Goal: Task Accomplishment & Management: Manage account settings

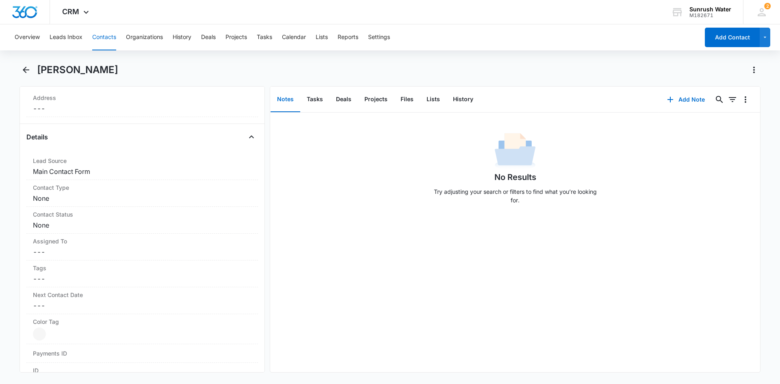
scroll to position [81, 0]
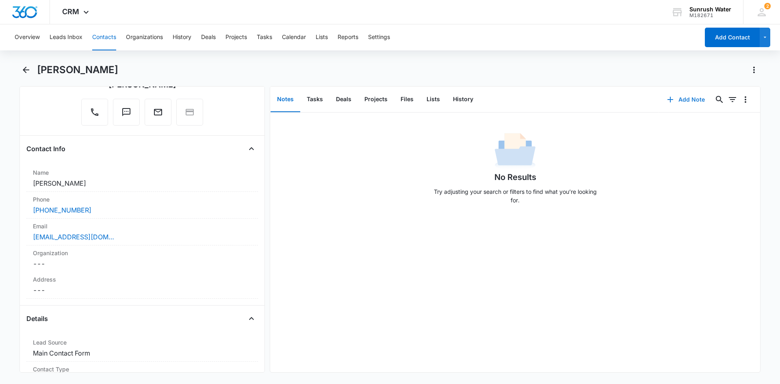
click at [668, 100] on icon "button" at bounding box center [671, 100] width 6 height 6
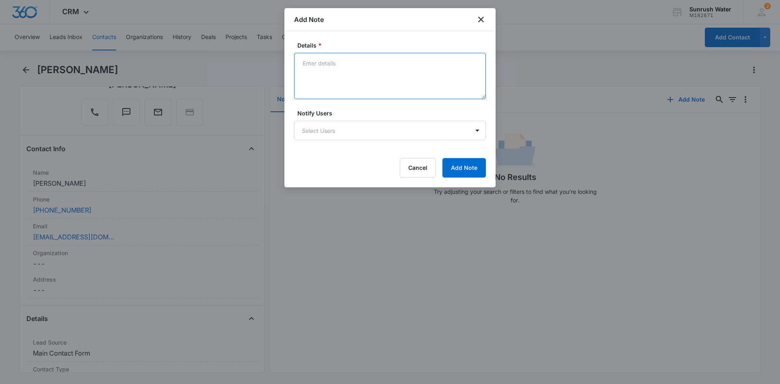
click at [364, 58] on textarea "Details *" at bounding box center [390, 76] width 192 height 46
type textarea "LM EM"
click at [479, 161] on button "Add Note" at bounding box center [464, 168] width 43 height 20
drag, startPoint x: 86, startPoint y: 239, endPoint x: 0, endPoint y: 230, distance: 86.6
click at [0, 230] on div at bounding box center [390, 192] width 780 height 384
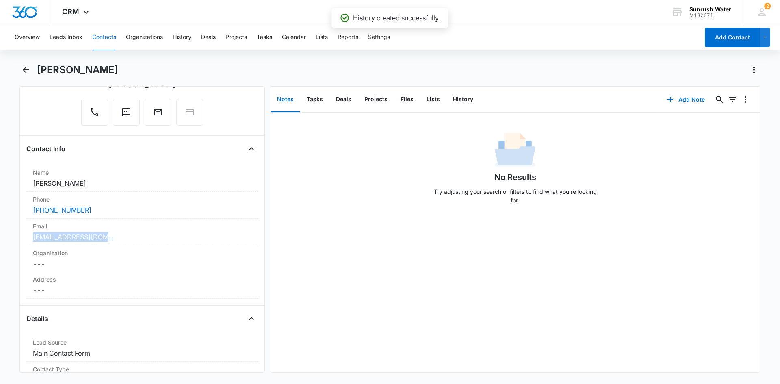
drag, startPoint x: 114, startPoint y: 238, endPoint x: 9, endPoint y: 237, distance: 105.3
click at [9, 237] on main "[PERSON_NAME] Remove DL [PERSON_NAME] Contact Info Name Cancel Save Changes [PE…" at bounding box center [390, 222] width 780 height 319
copy link "[EMAIL_ADDRESS][DOMAIN_NAME]"
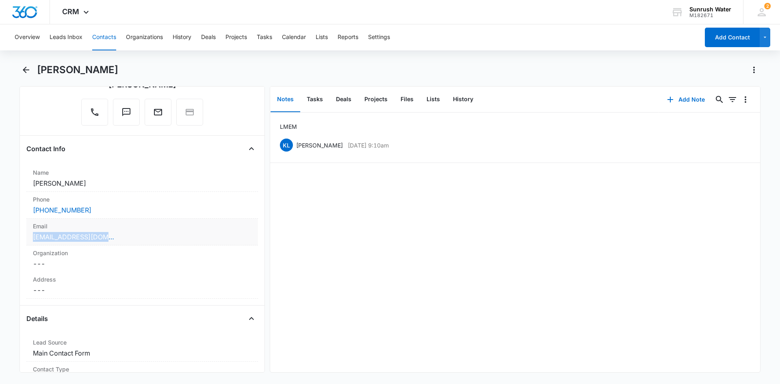
click at [188, 244] on div "Email Cancel Save Changes [EMAIL_ADDRESS][DOMAIN_NAME]" at bounding box center [142, 232] width 232 height 27
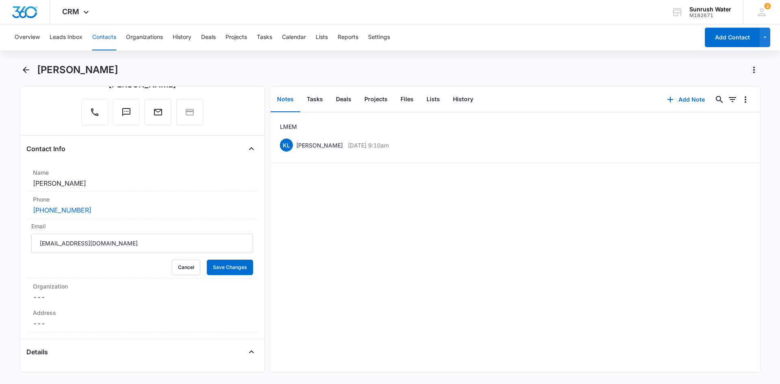
click at [454, 249] on div "LM EM KL [PERSON_NAME] [DATE] 9:10am Delete Edit" at bounding box center [515, 243] width 490 height 260
click at [176, 268] on button "Cancel" at bounding box center [186, 267] width 28 height 15
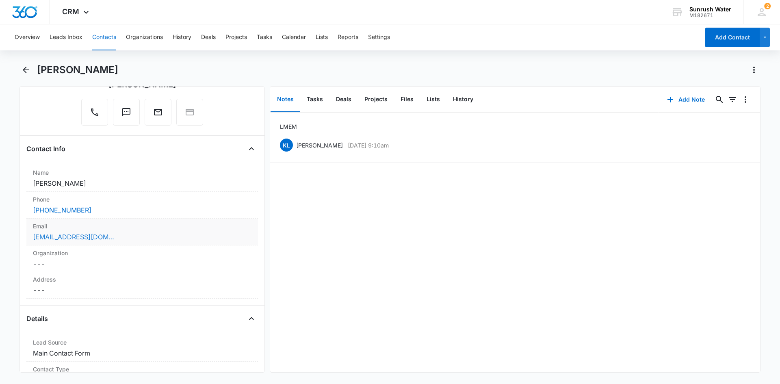
click at [77, 237] on link "[EMAIL_ADDRESS][DOMAIN_NAME]" at bounding box center [73, 237] width 81 height 10
